Goal: Task Accomplishment & Management: Use online tool/utility

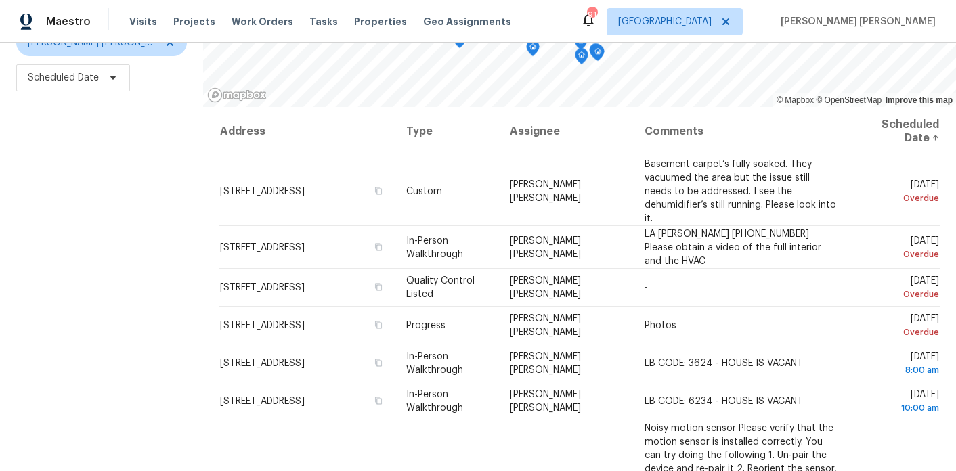
scroll to position [181, 0]
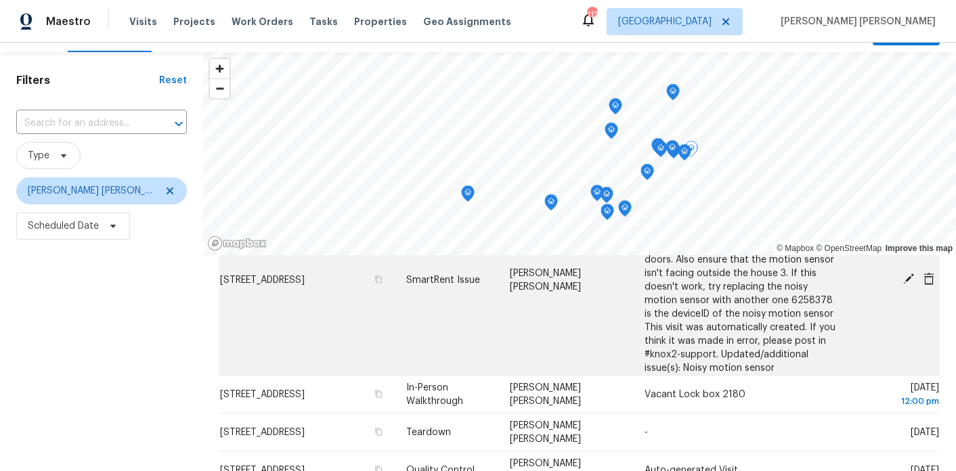
scroll to position [235, 0]
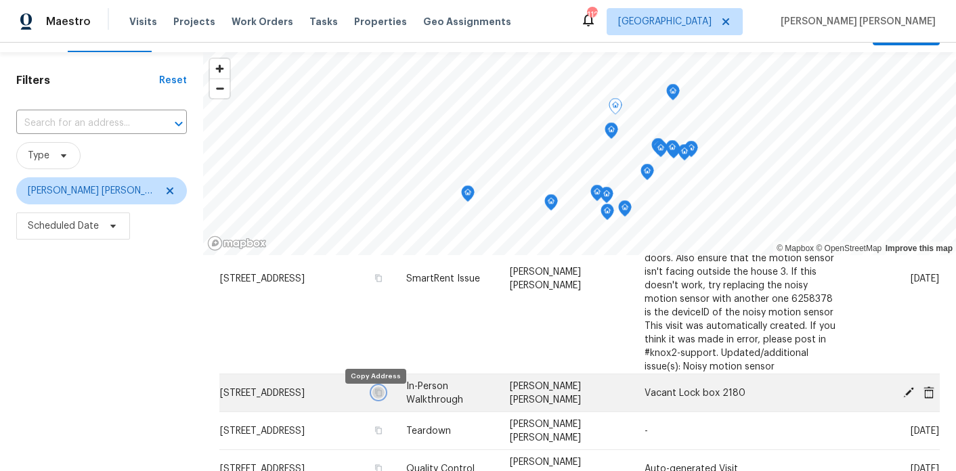
click at [375, 397] on icon "button" at bounding box center [378, 392] width 8 height 8
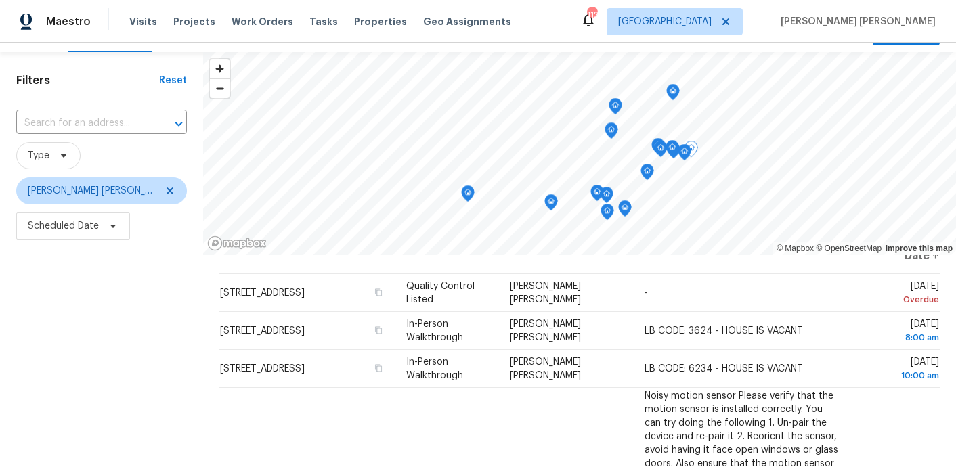
scroll to position [25, 0]
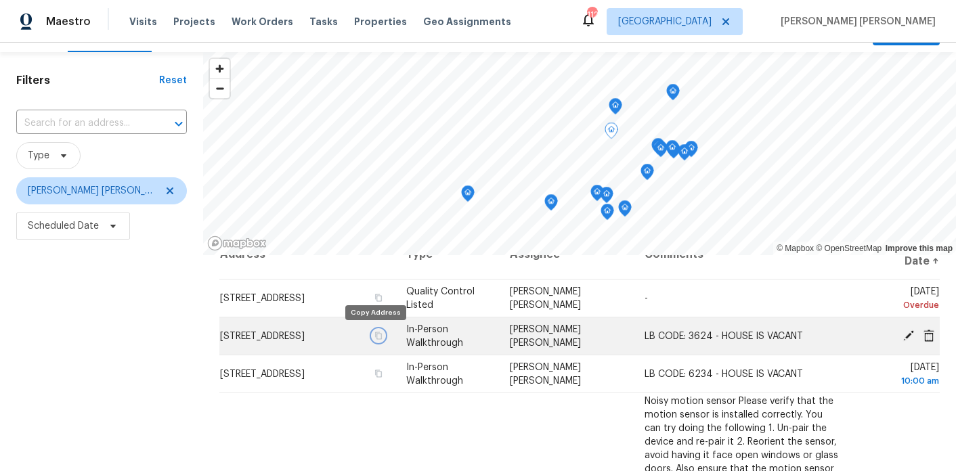
click at [376, 336] on icon "button" at bounding box center [378, 335] width 7 height 7
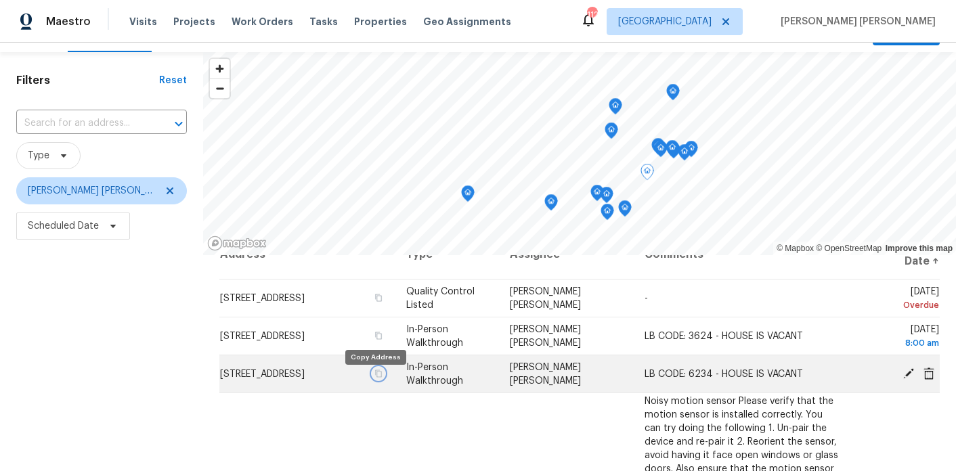
click at [374, 378] on icon "button" at bounding box center [378, 373] width 8 height 8
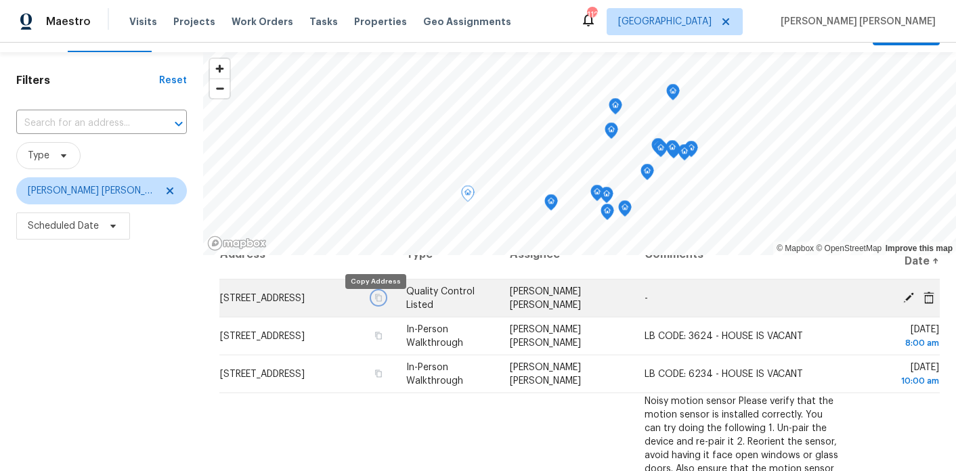
click at [378, 304] on button "button" at bounding box center [378, 298] width 12 height 12
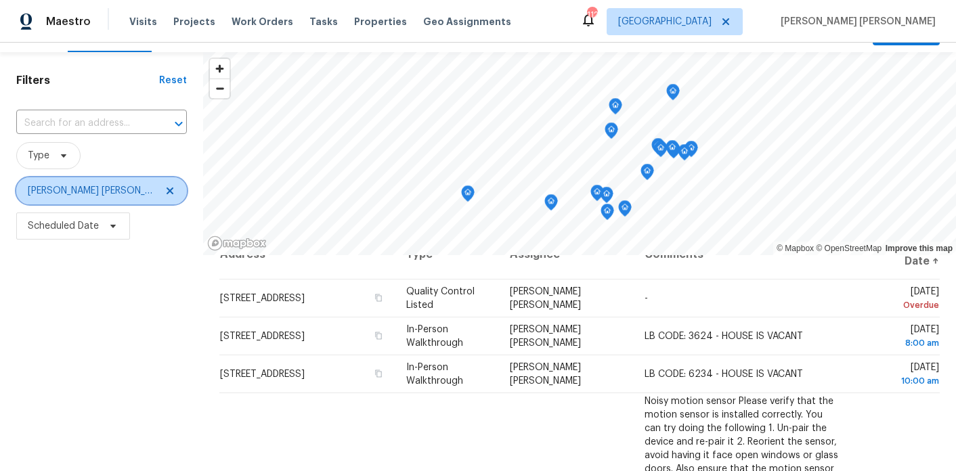
click at [164, 193] on icon at bounding box center [169, 190] width 11 height 11
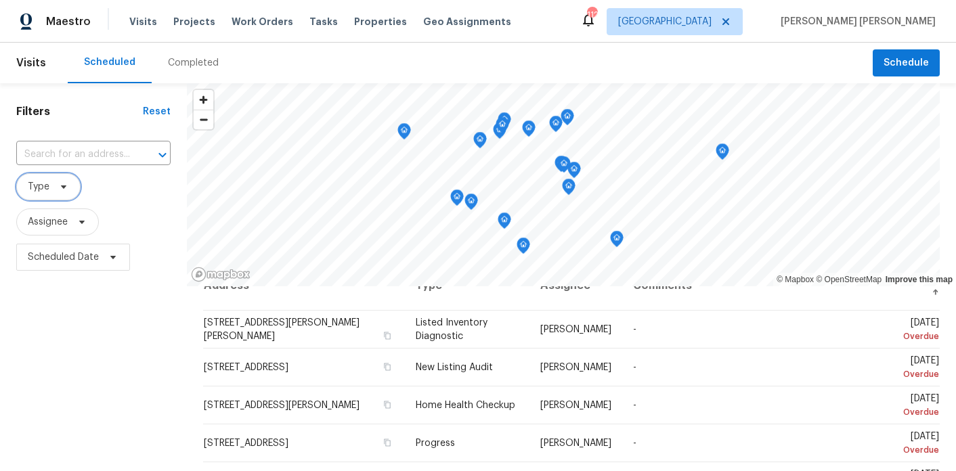
click at [47, 192] on span "Type" at bounding box center [39, 187] width 22 height 14
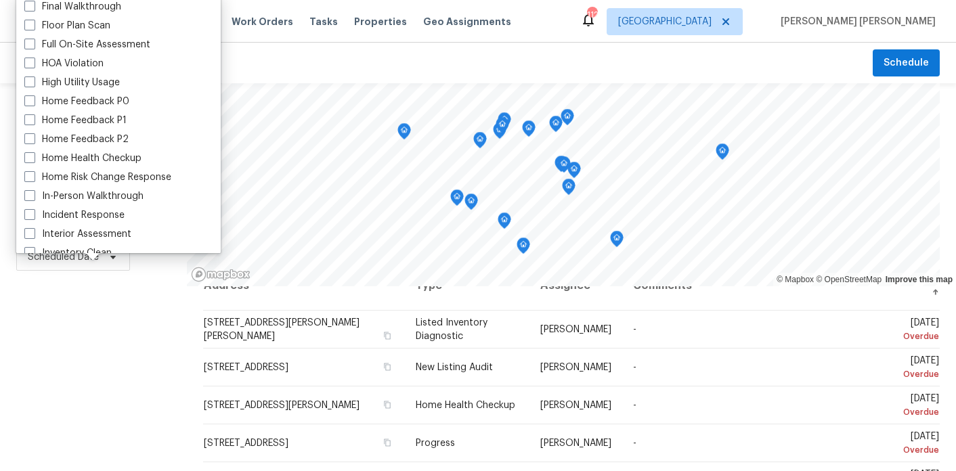
scroll to position [346, 0]
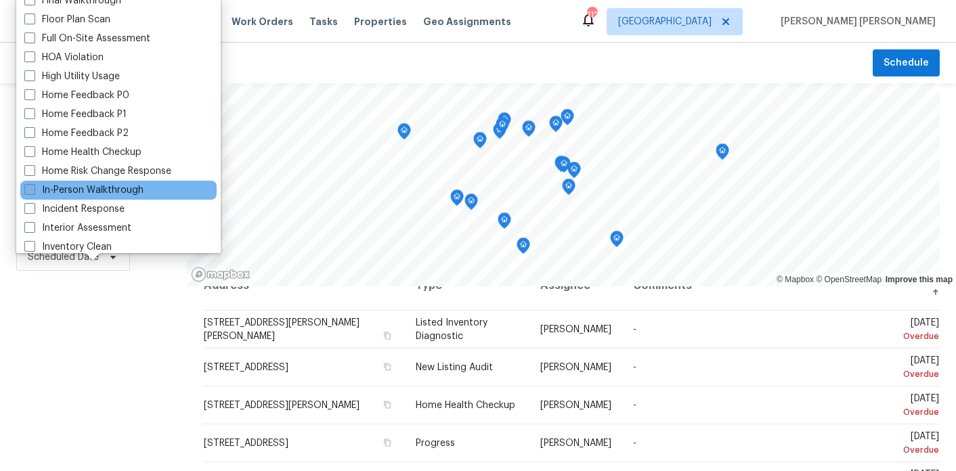
click at [66, 191] on label "In-Person Walkthrough" at bounding box center [83, 190] width 119 height 14
click at [33, 191] on input "In-Person Walkthrough" at bounding box center [28, 187] width 9 height 9
checkbox input "true"
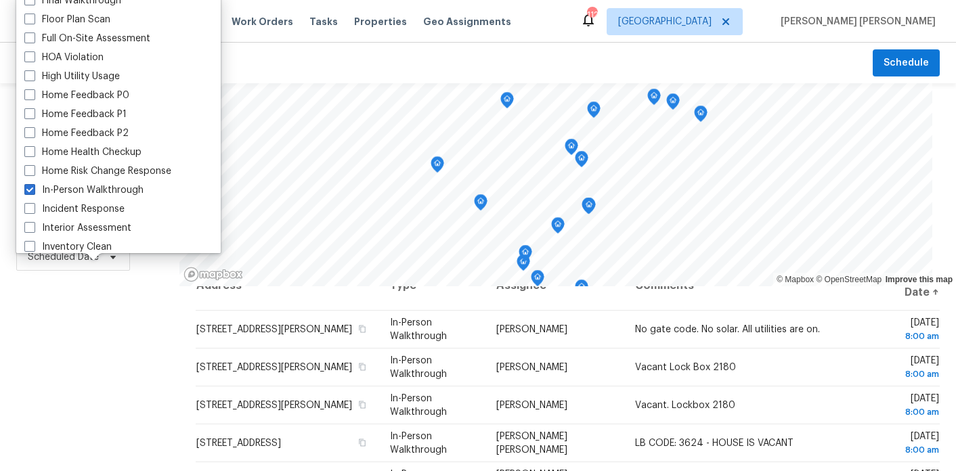
click at [81, 386] on div "Filters Reset ​ In-Person Walkthrough Assignee Scheduled Date" at bounding box center [89, 373] width 179 height 580
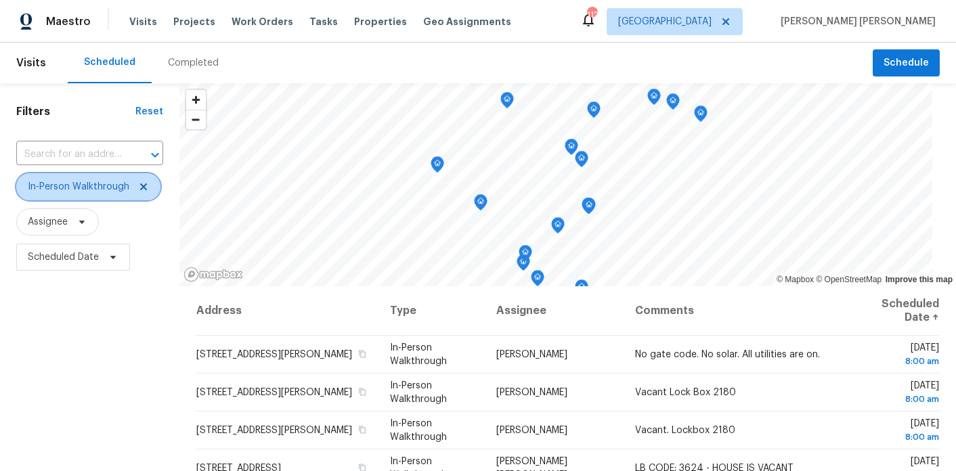
click at [106, 179] on span "In-Person Walkthrough" at bounding box center [88, 186] width 144 height 27
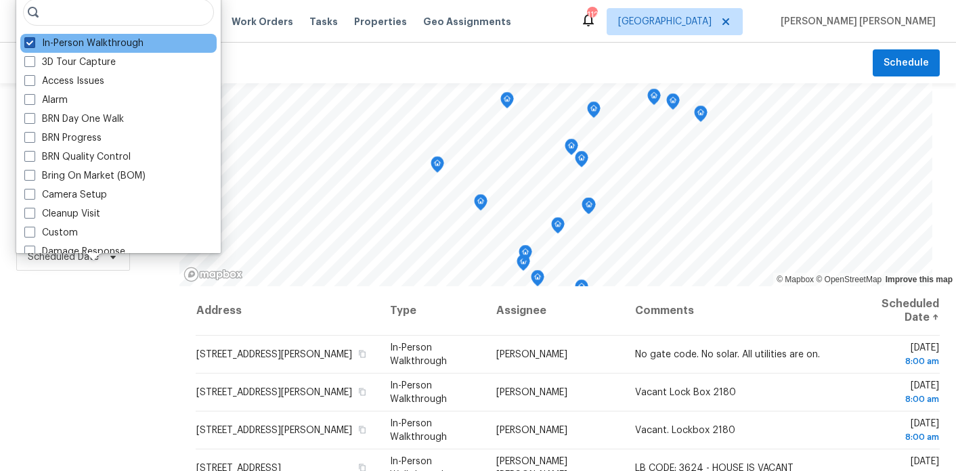
click at [28, 38] on span at bounding box center [29, 42] width 11 height 11
click at [28, 38] on input "In-Person Walkthrough" at bounding box center [28, 41] width 9 height 9
checkbox input "false"
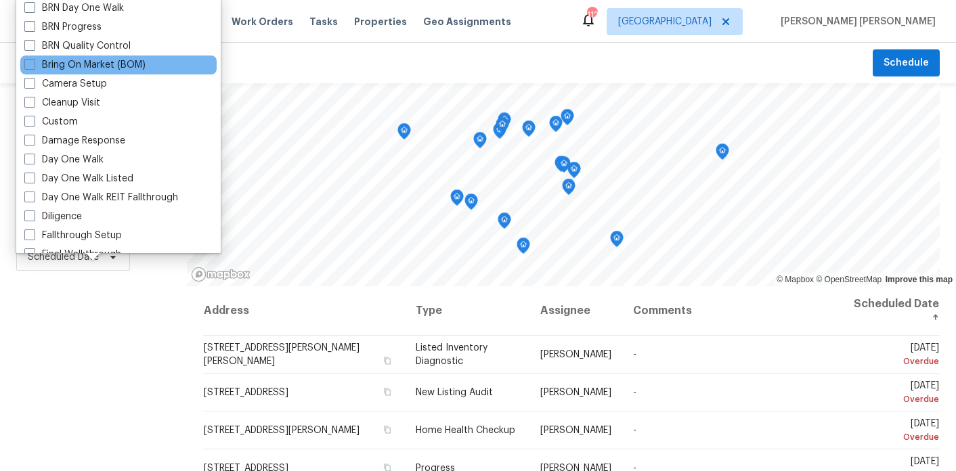
scroll to position [112, 0]
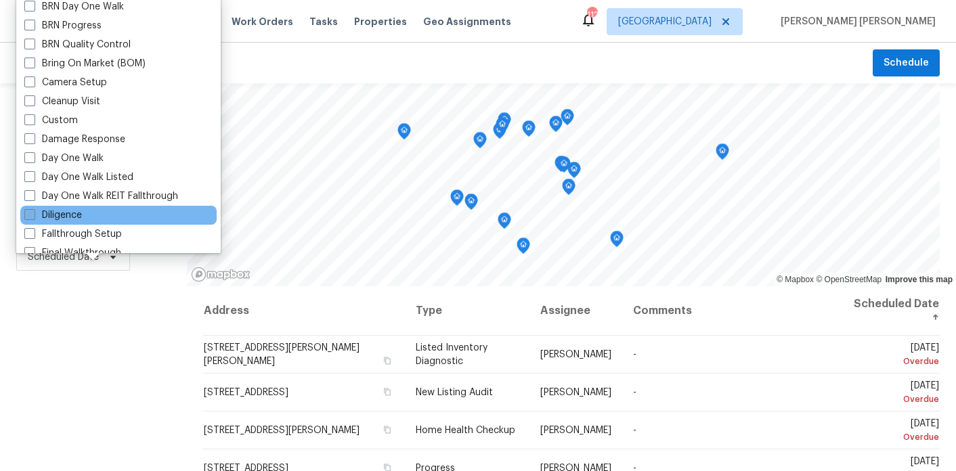
click at [66, 213] on label "Diligence" at bounding box center [53, 215] width 58 height 14
click at [33, 213] on input "Diligence" at bounding box center [28, 212] width 9 height 9
checkbox input "true"
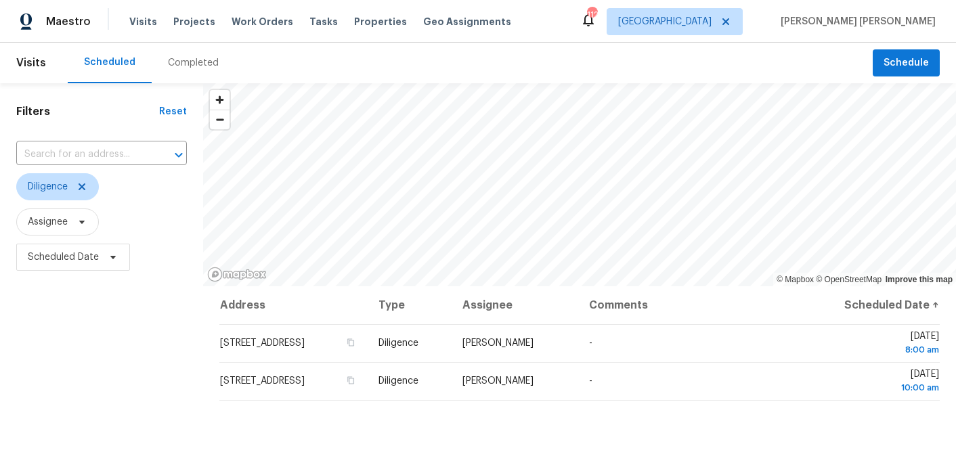
click at [100, 367] on div "Filters Reset ​ Diligence Assignee Scheduled Date" at bounding box center [101, 373] width 203 height 580
click at [87, 190] on icon at bounding box center [81, 186] width 11 height 11
